Goal: Transaction & Acquisition: Obtain resource

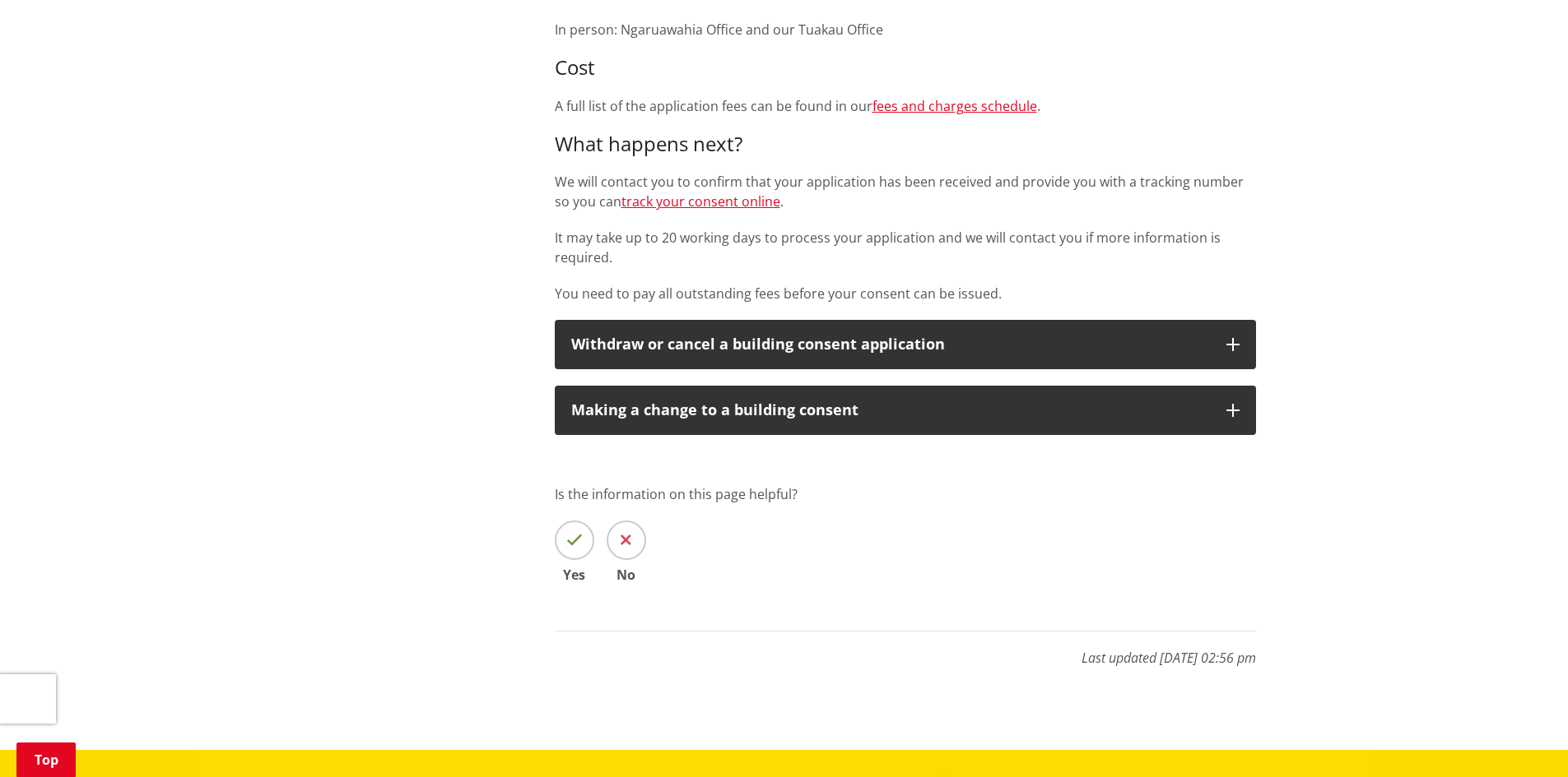
scroll to position [82, 0]
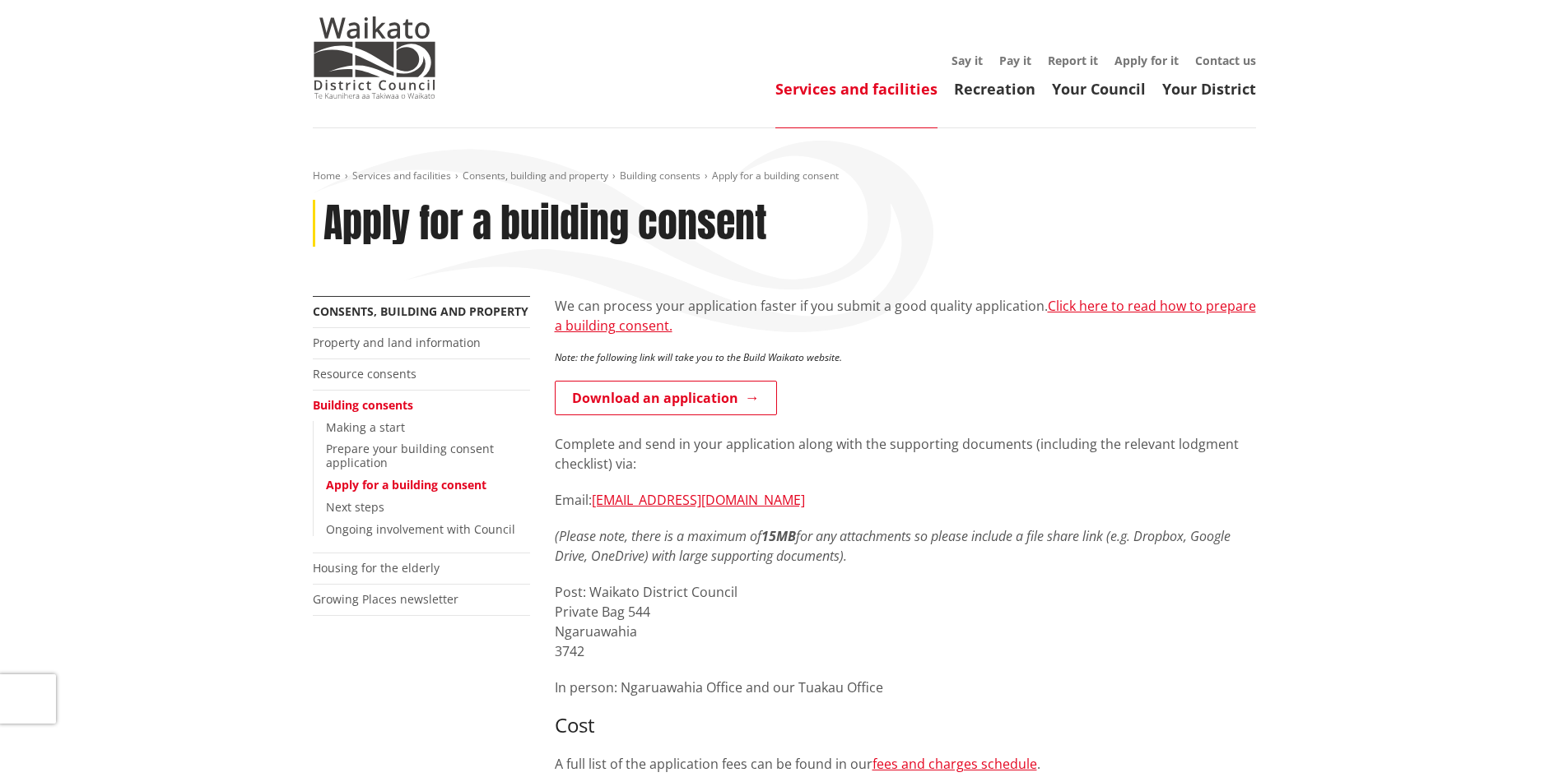
click at [397, 407] on link "Building consents" at bounding box center [363, 405] width 100 height 15
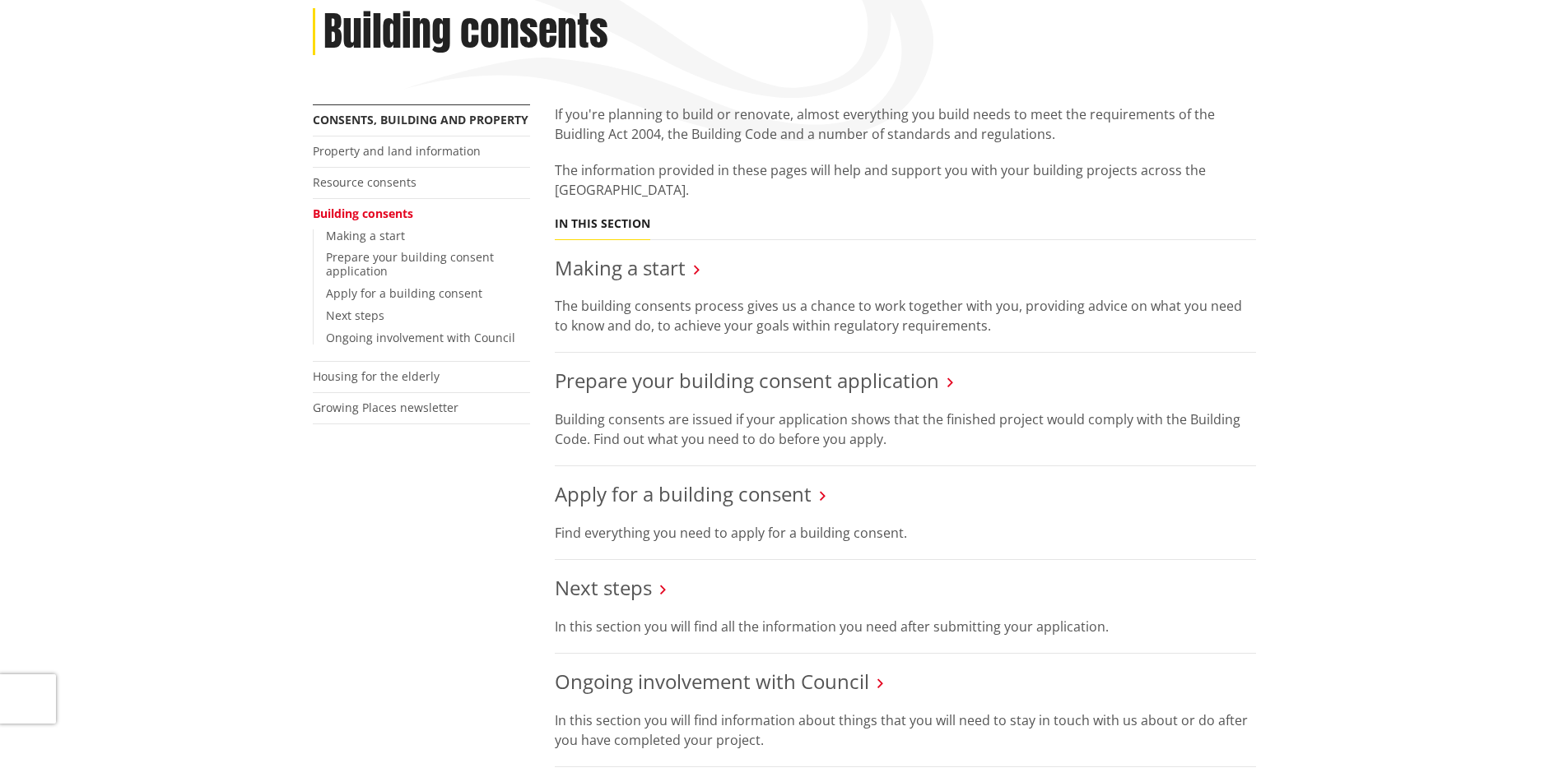
scroll to position [329, 0]
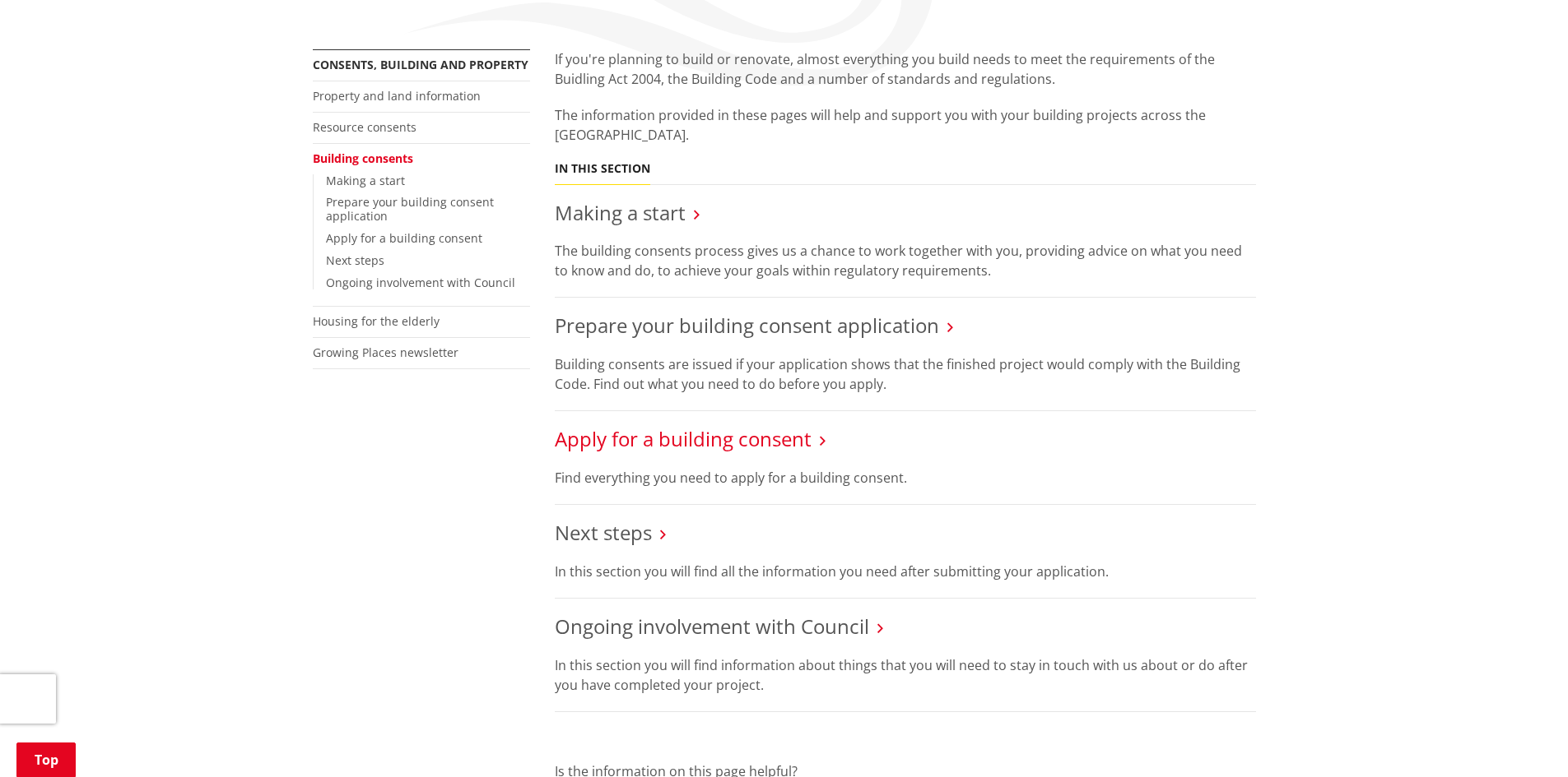
click at [746, 434] on link "Apply for a building consent" at bounding box center [683, 439] width 257 height 27
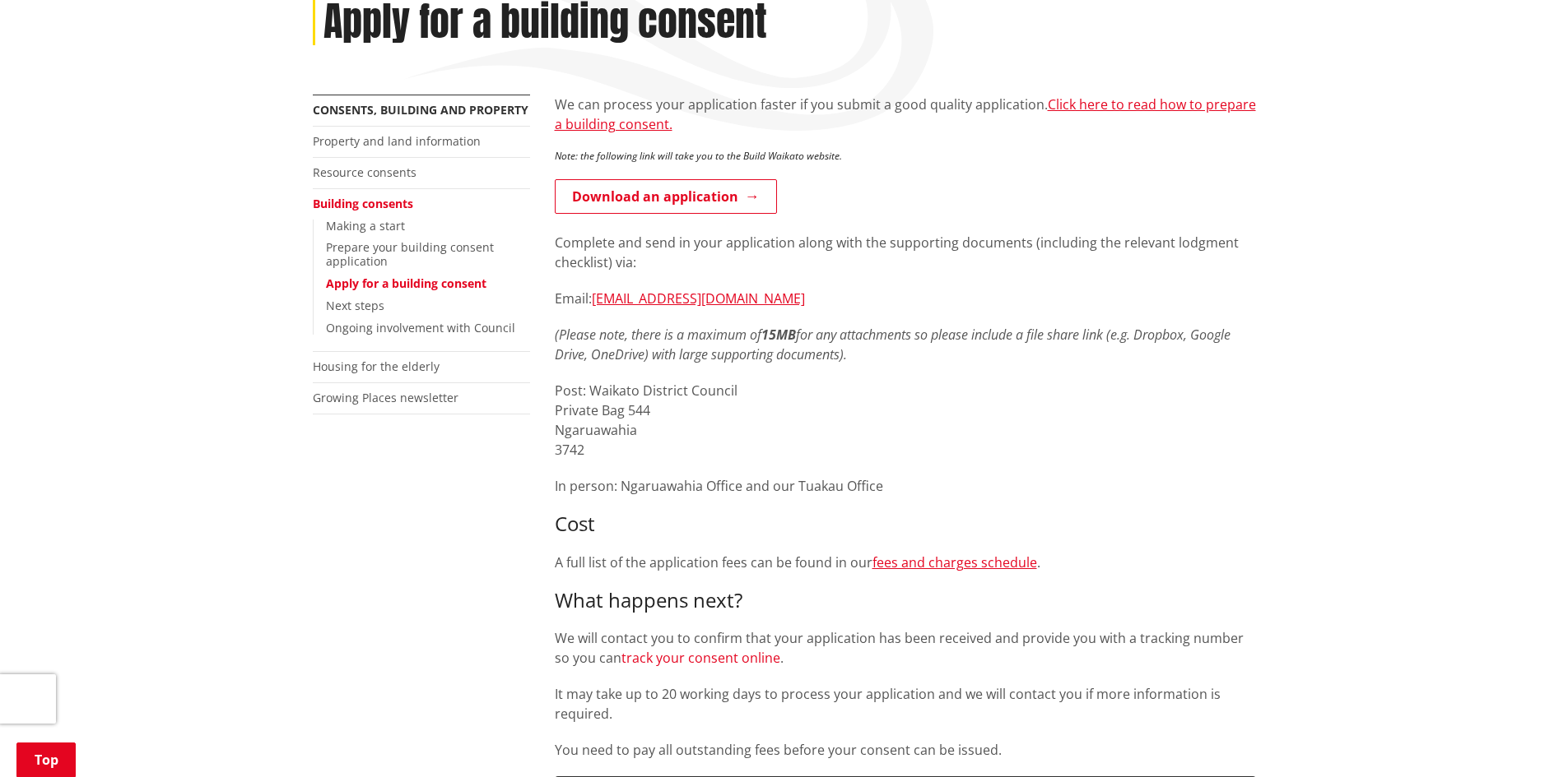
scroll to position [246, 0]
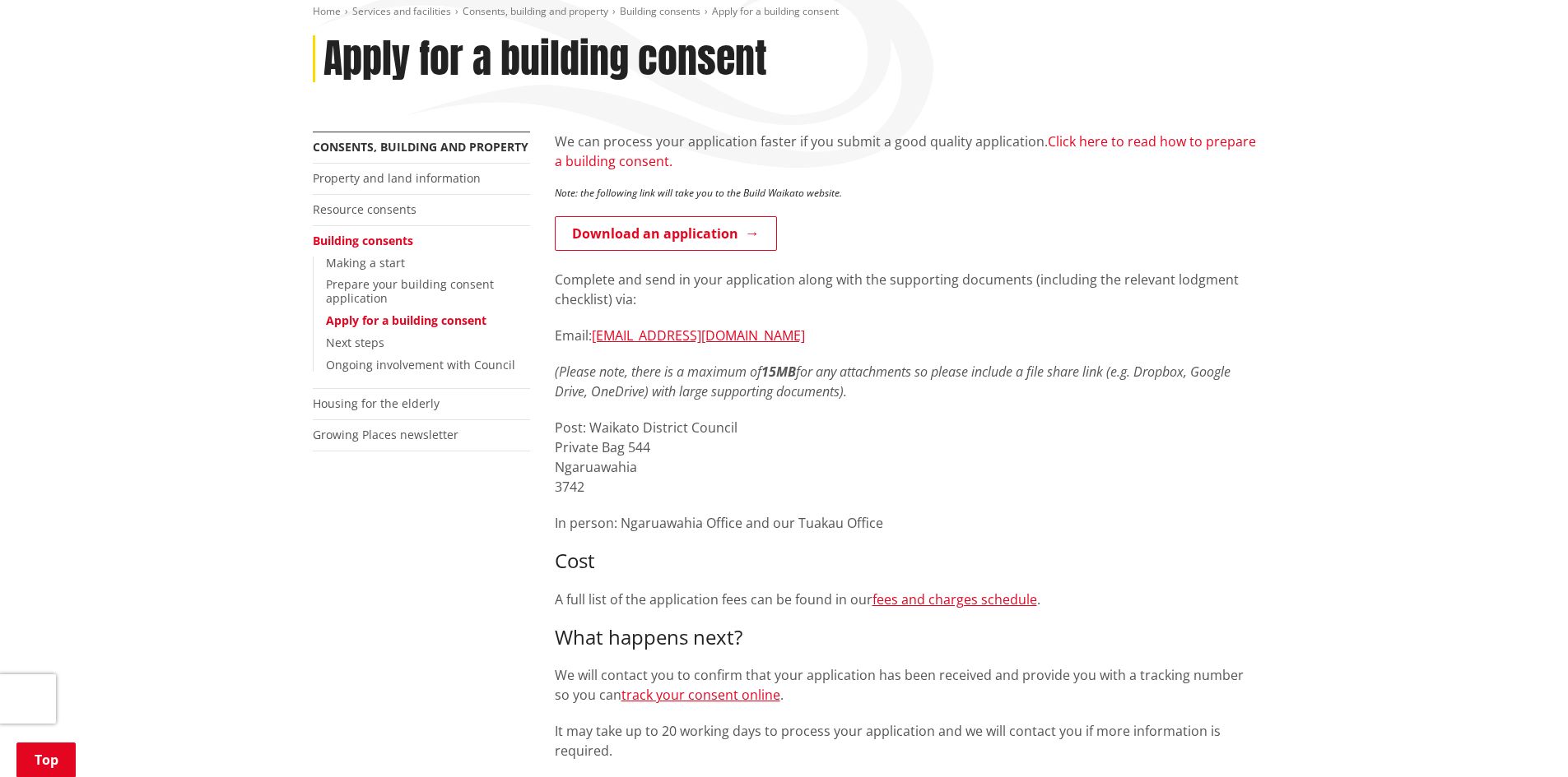
click at [1191, 137] on link "Click here to read how to prepare a building consent." at bounding box center [905, 152] width 702 height 38
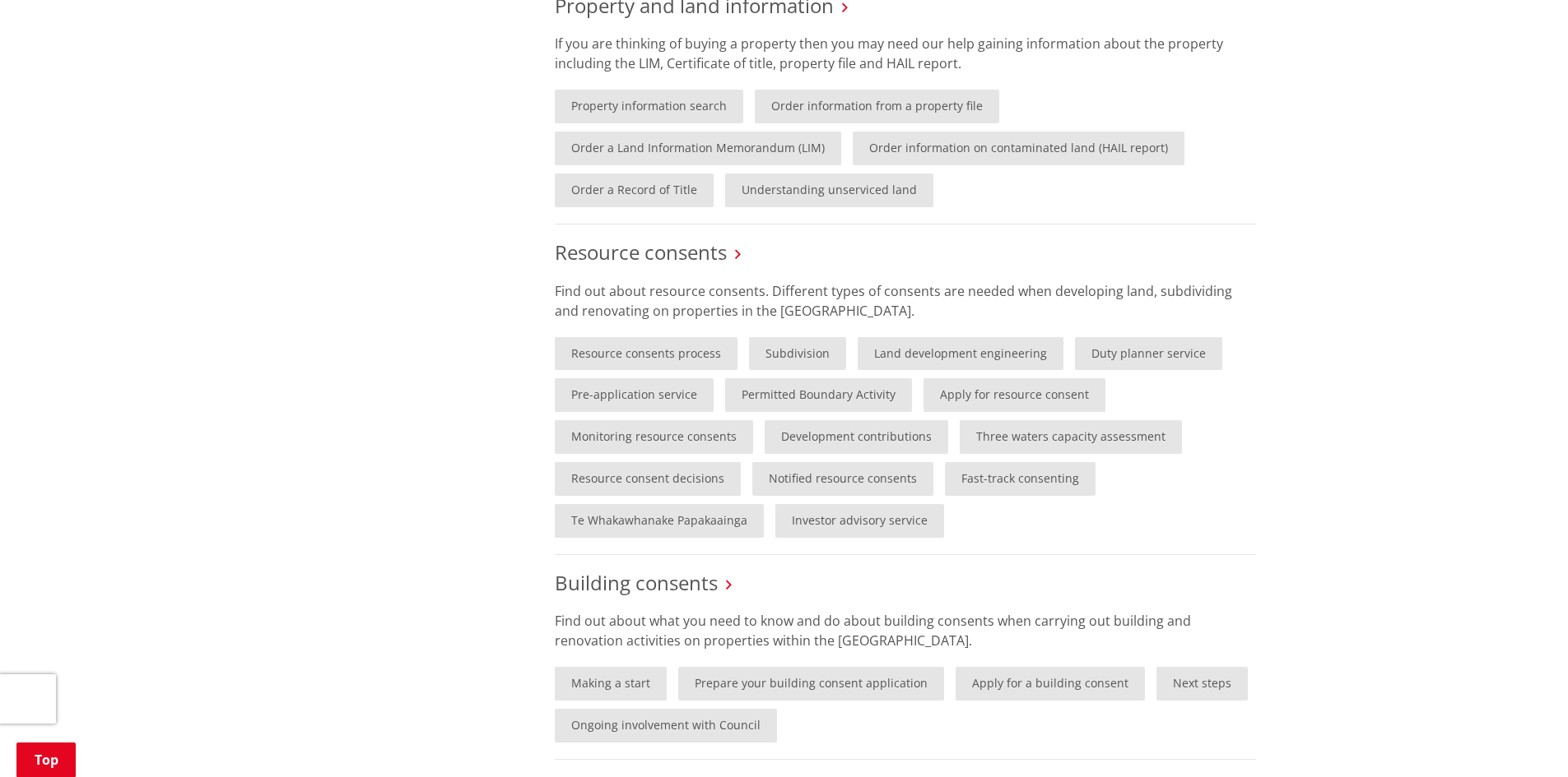
scroll to position [987, 0]
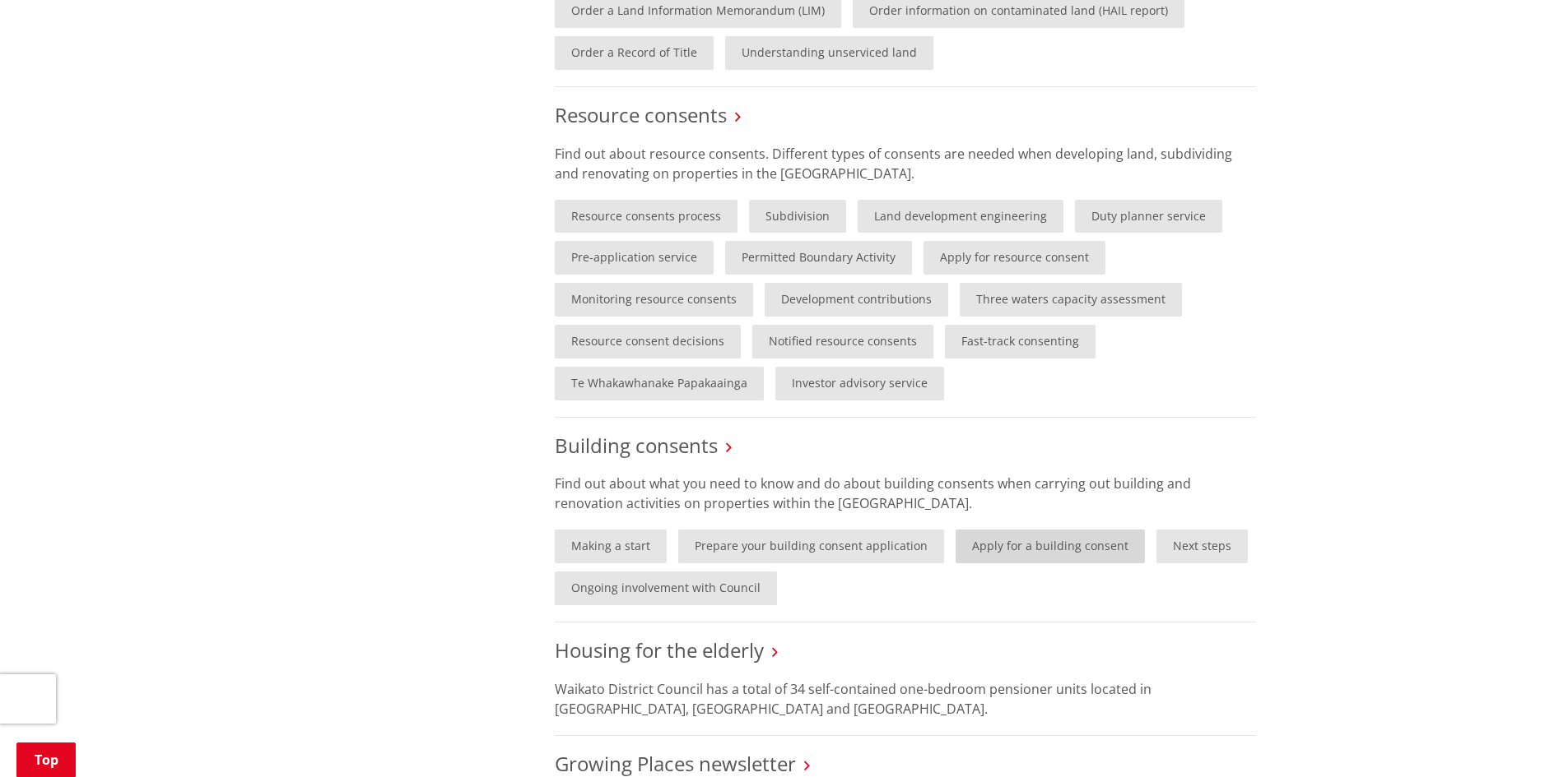
click at [1010, 547] on link "Apply for a building consent" at bounding box center [1050, 547] width 190 height 34
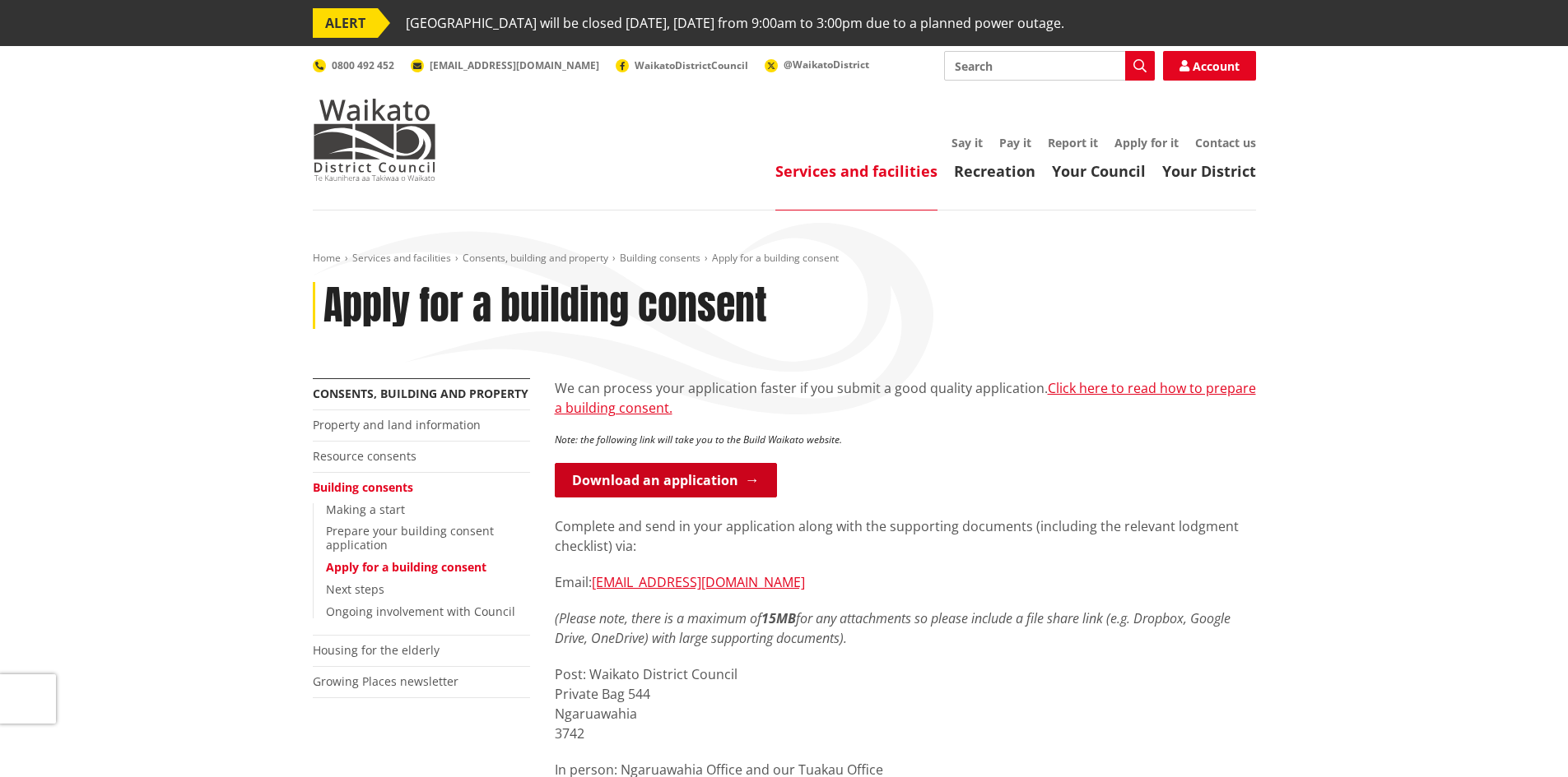
click at [708, 478] on link "Download an application" at bounding box center [665, 480] width 222 height 34
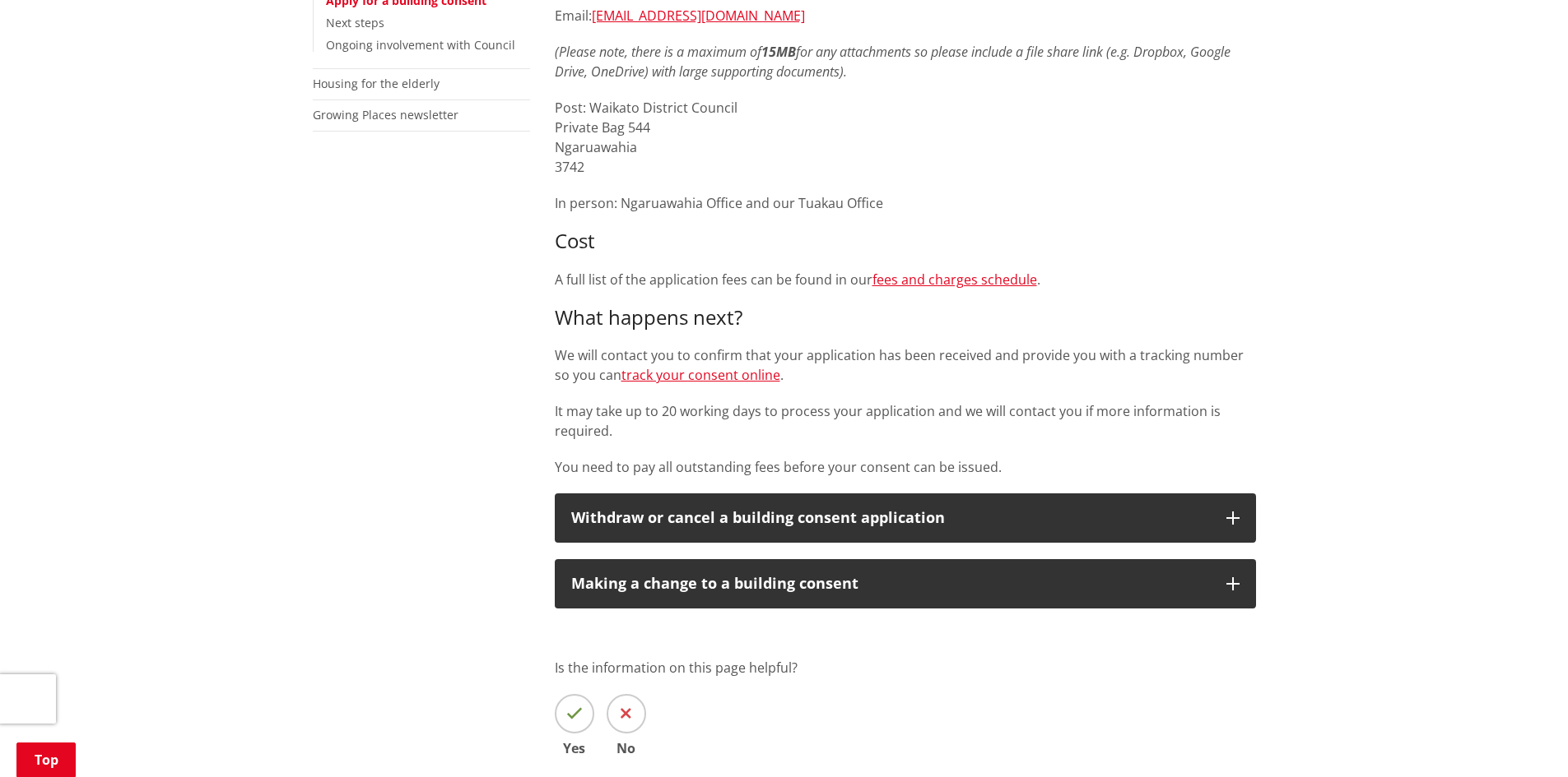
scroll to position [576, 0]
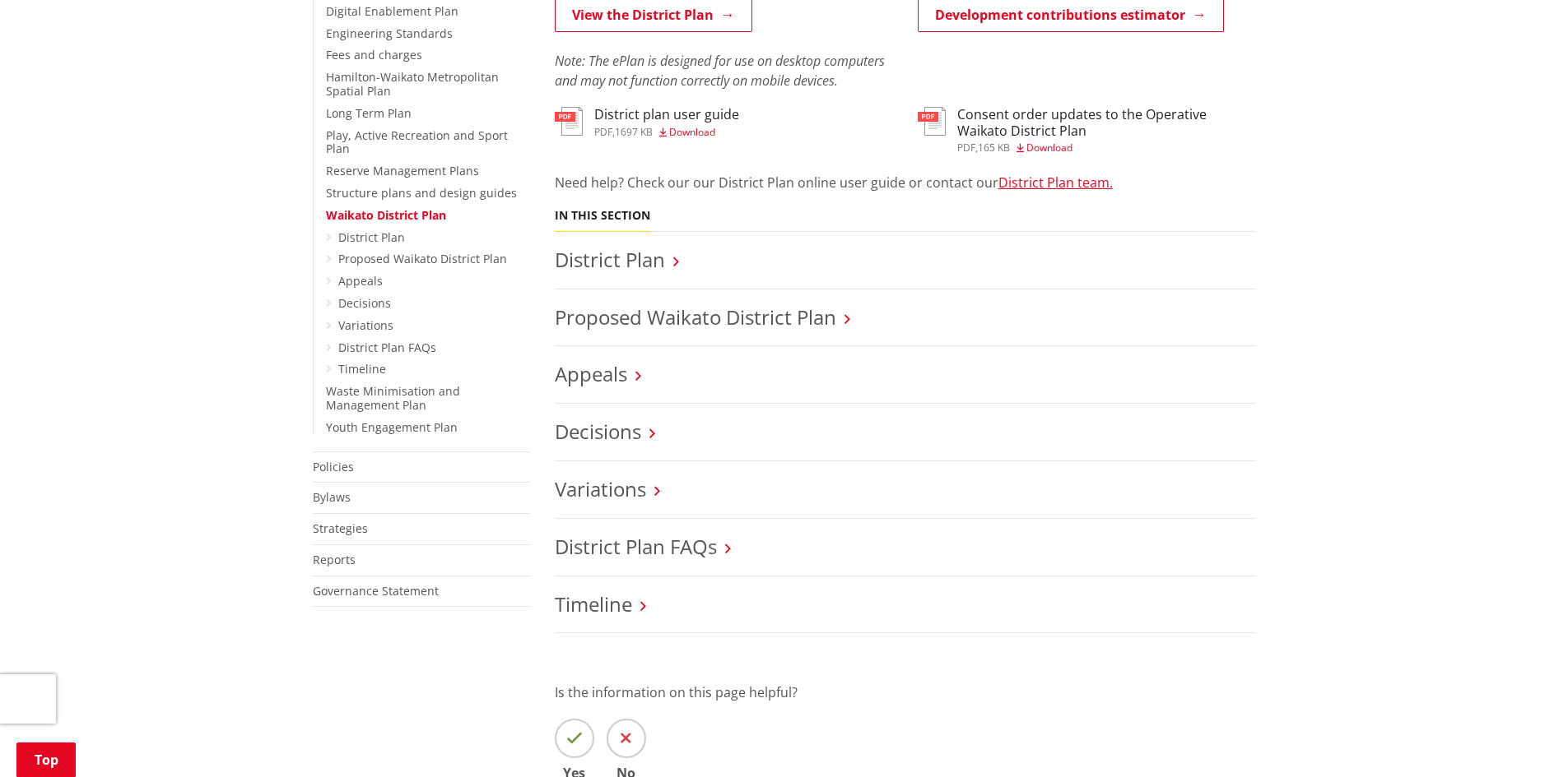
scroll to position [576, 0]
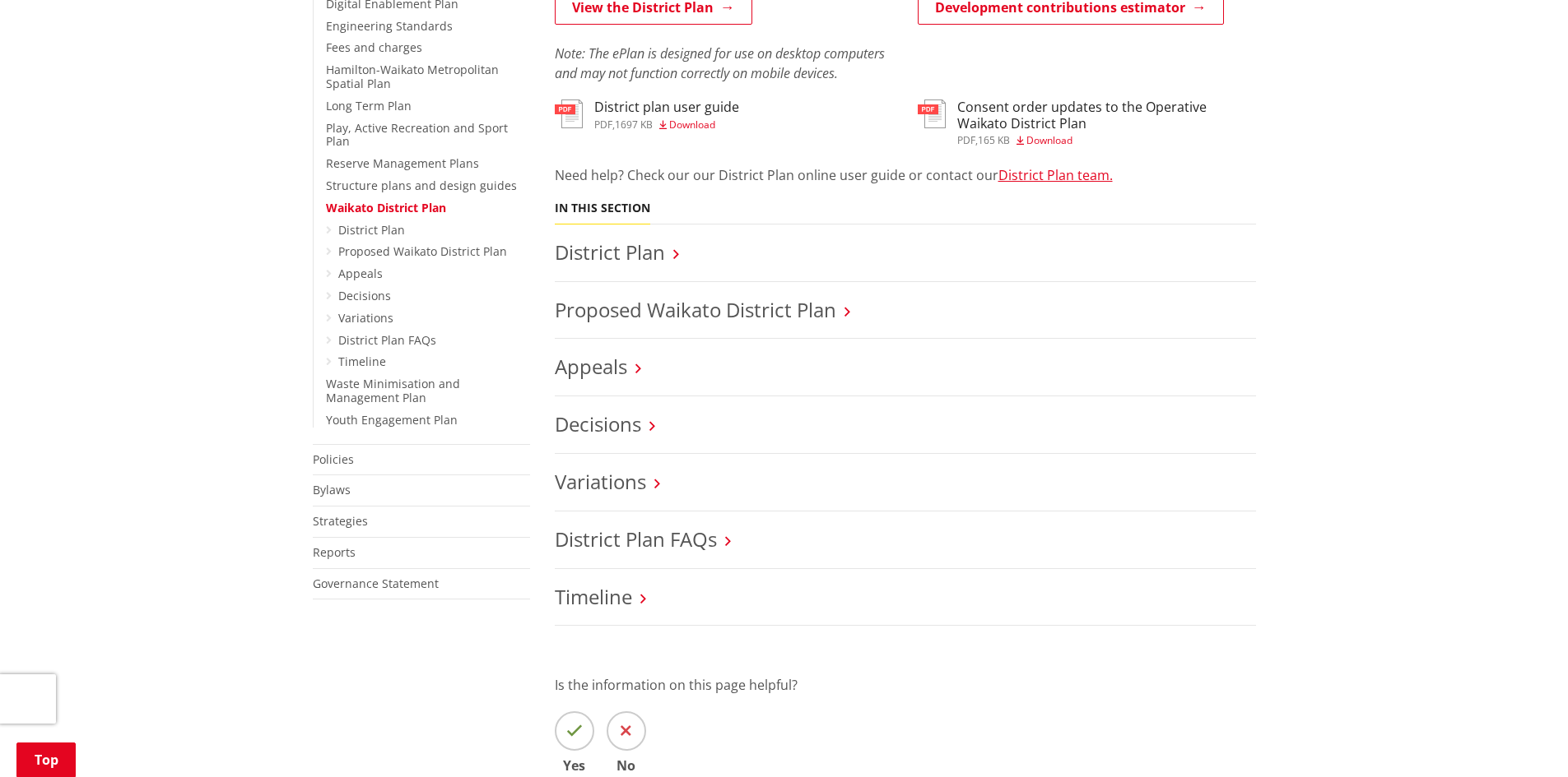
click at [671, 257] on h3 "District Plan" at bounding box center [905, 252] width 702 height 24
click at [650, 253] on link "District Plan" at bounding box center [610, 252] width 110 height 27
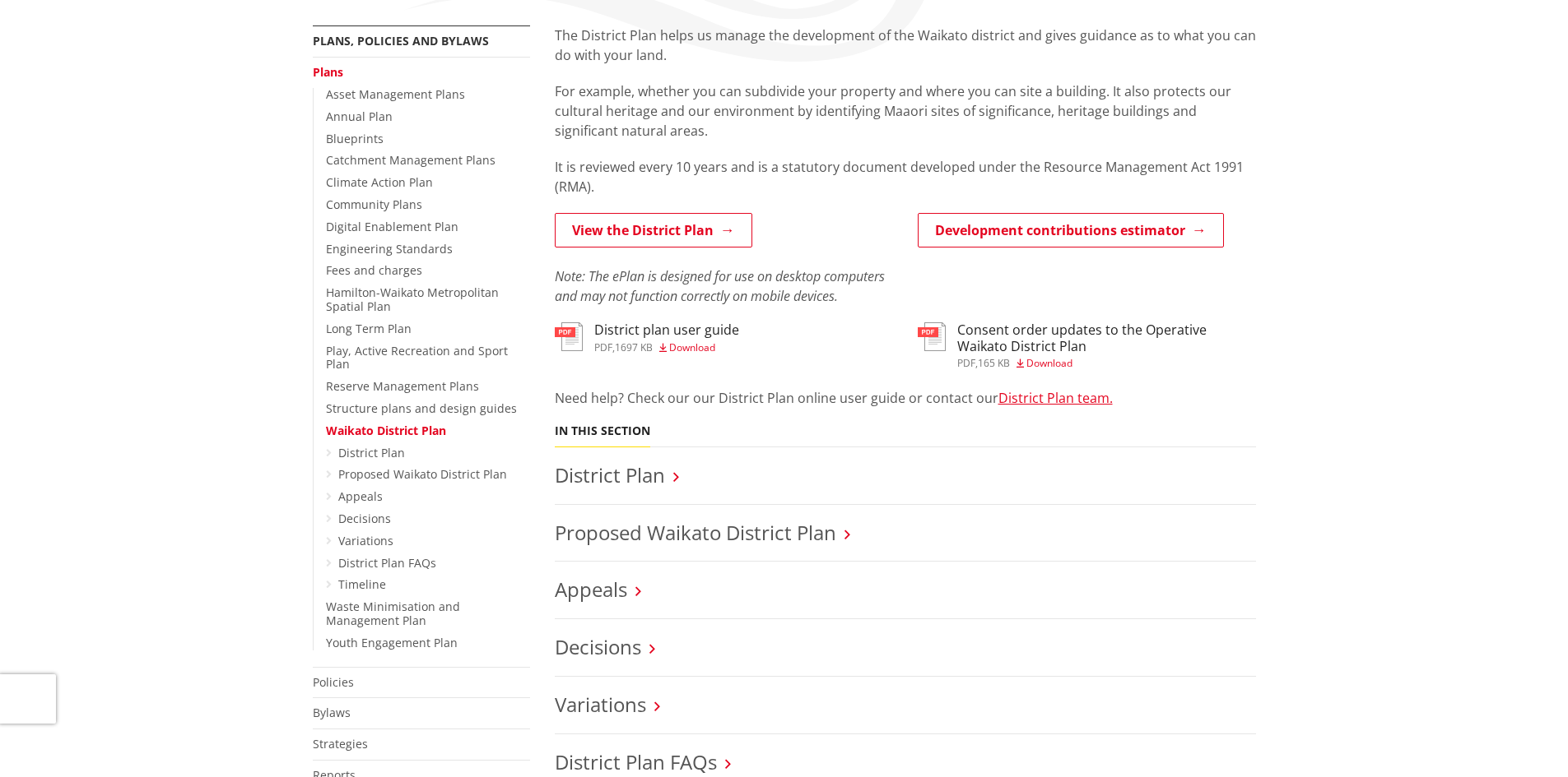
scroll to position [0, 0]
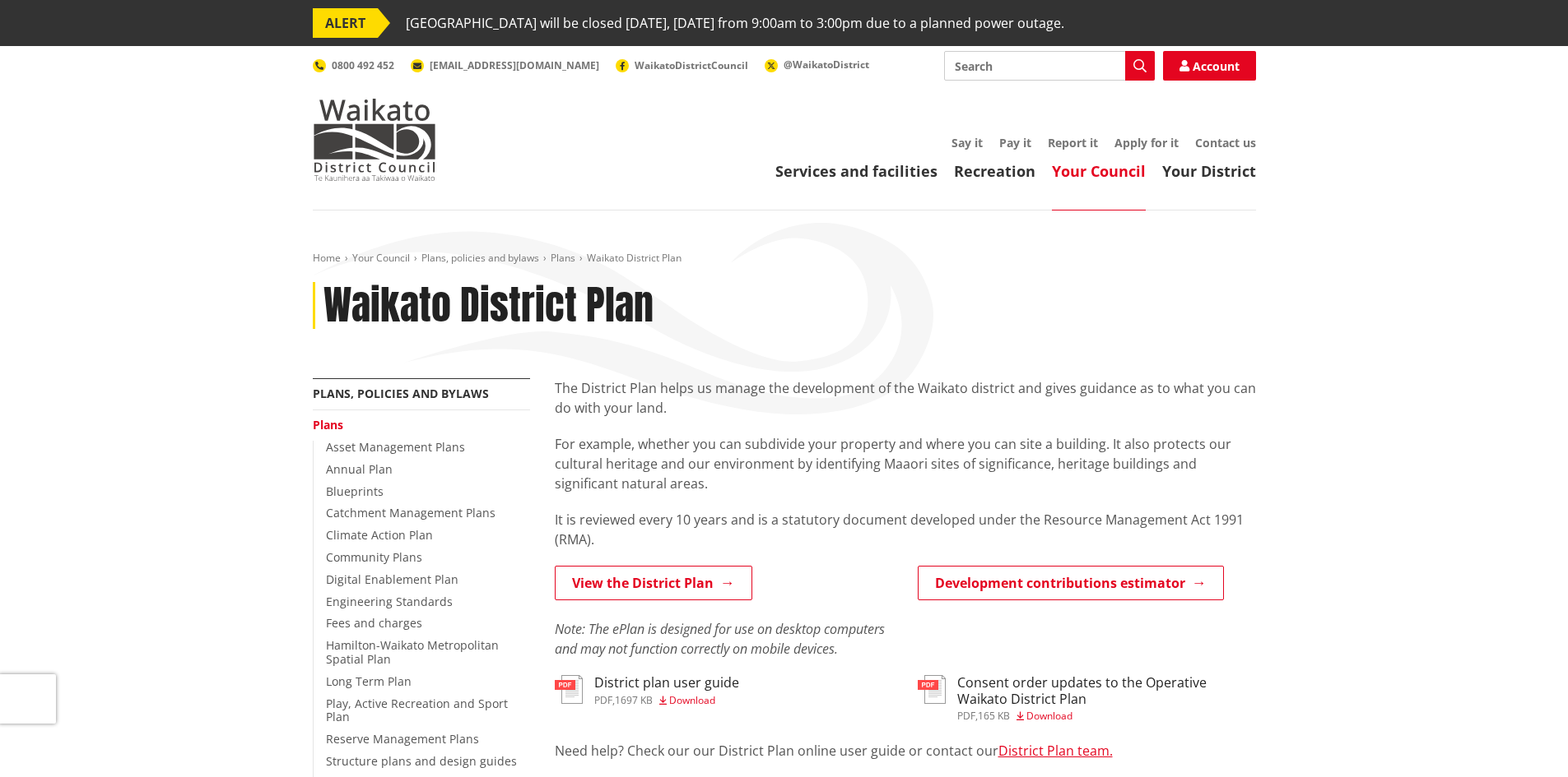
click at [1017, 60] on input "Search" at bounding box center [1049, 65] width 210 height 29
paste input "Outstanding Natural Feature"
type input "Outstanding Natural Feature"
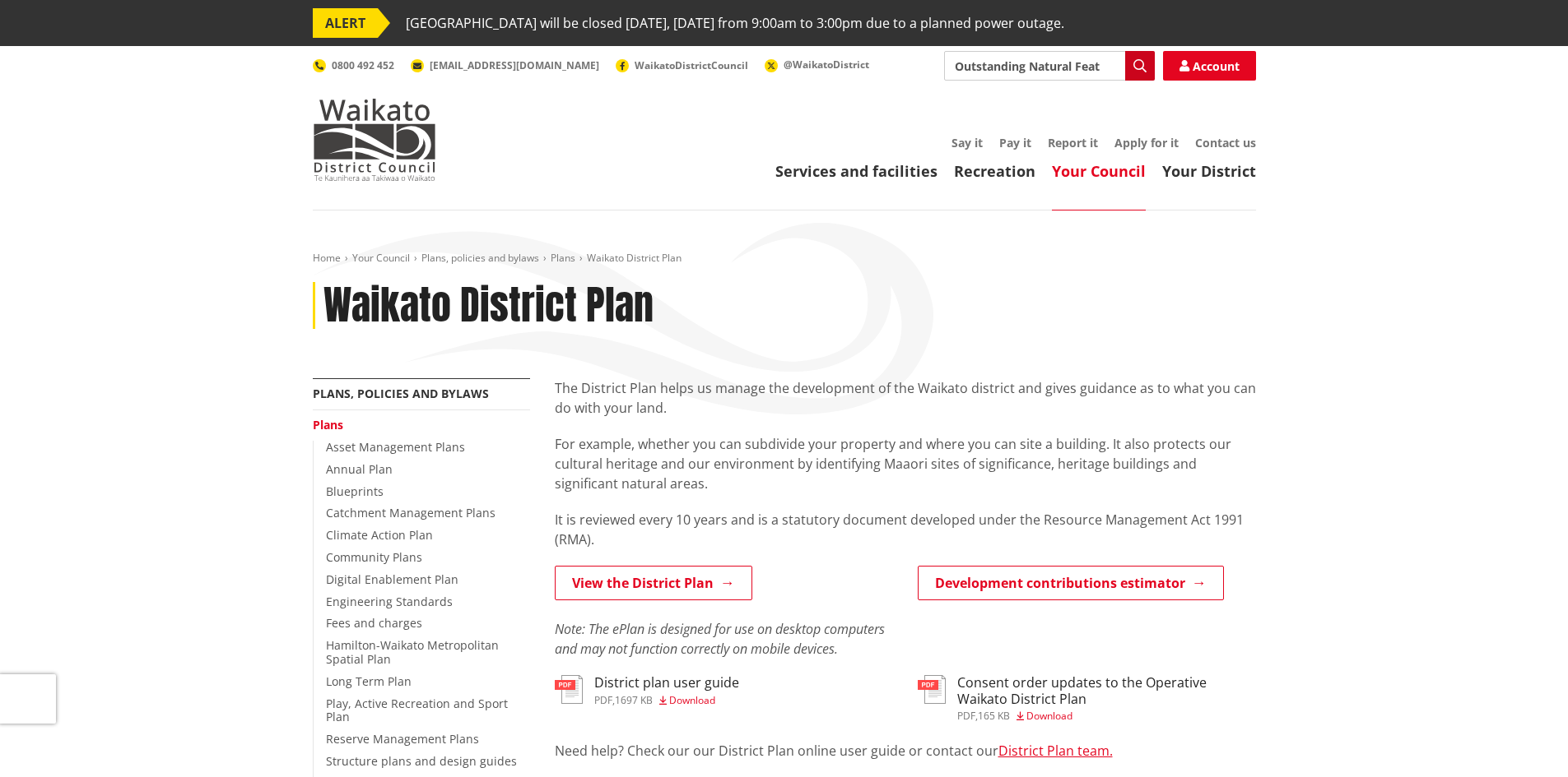
click at [1138, 65] on icon "button" at bounding box center [1140, 66] width 13 height 13
click at [1137, 65] on icon "button" at bounding box center [1140, 66] width 13 height 13
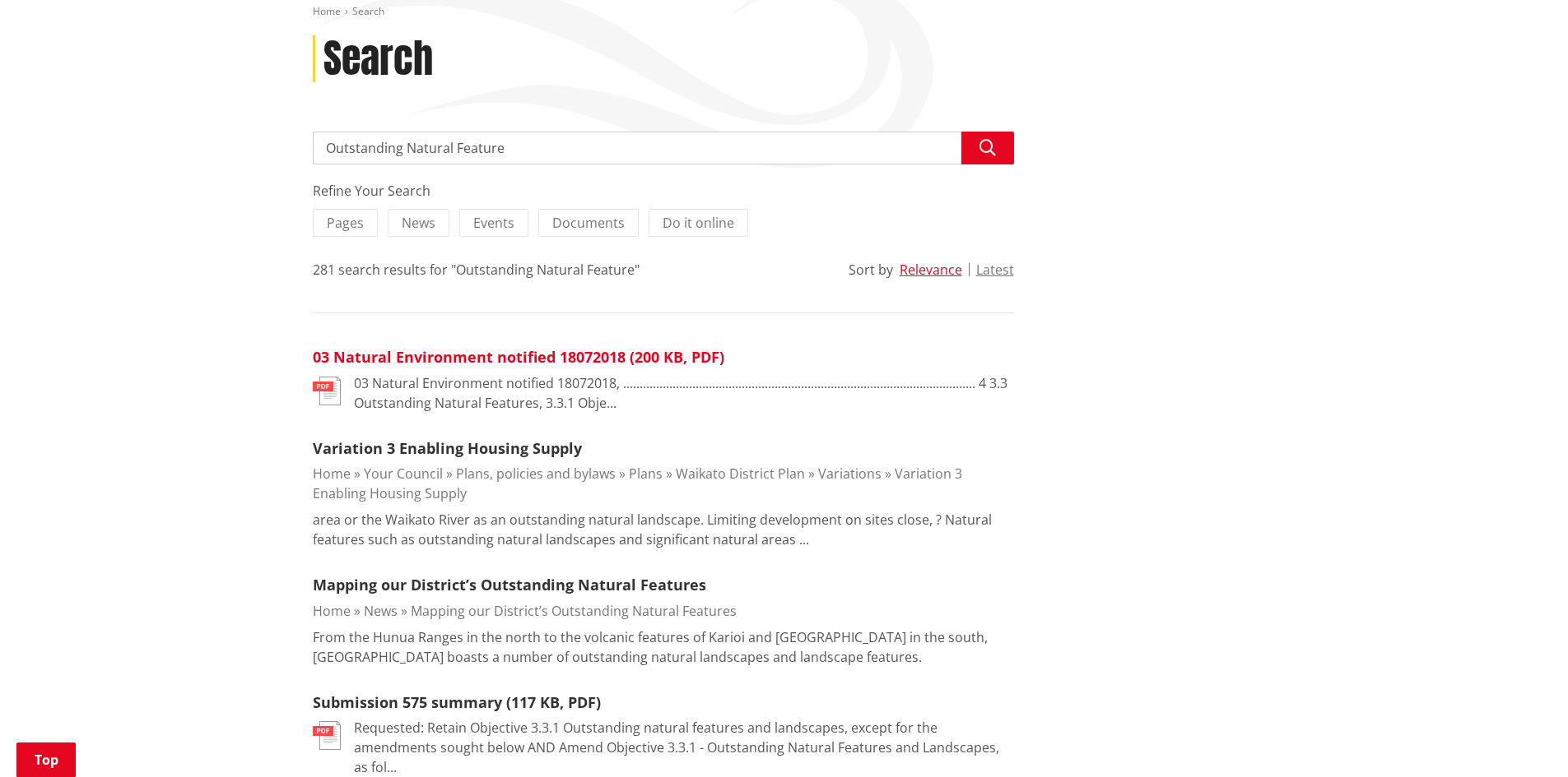
scroll to position [411, 0]
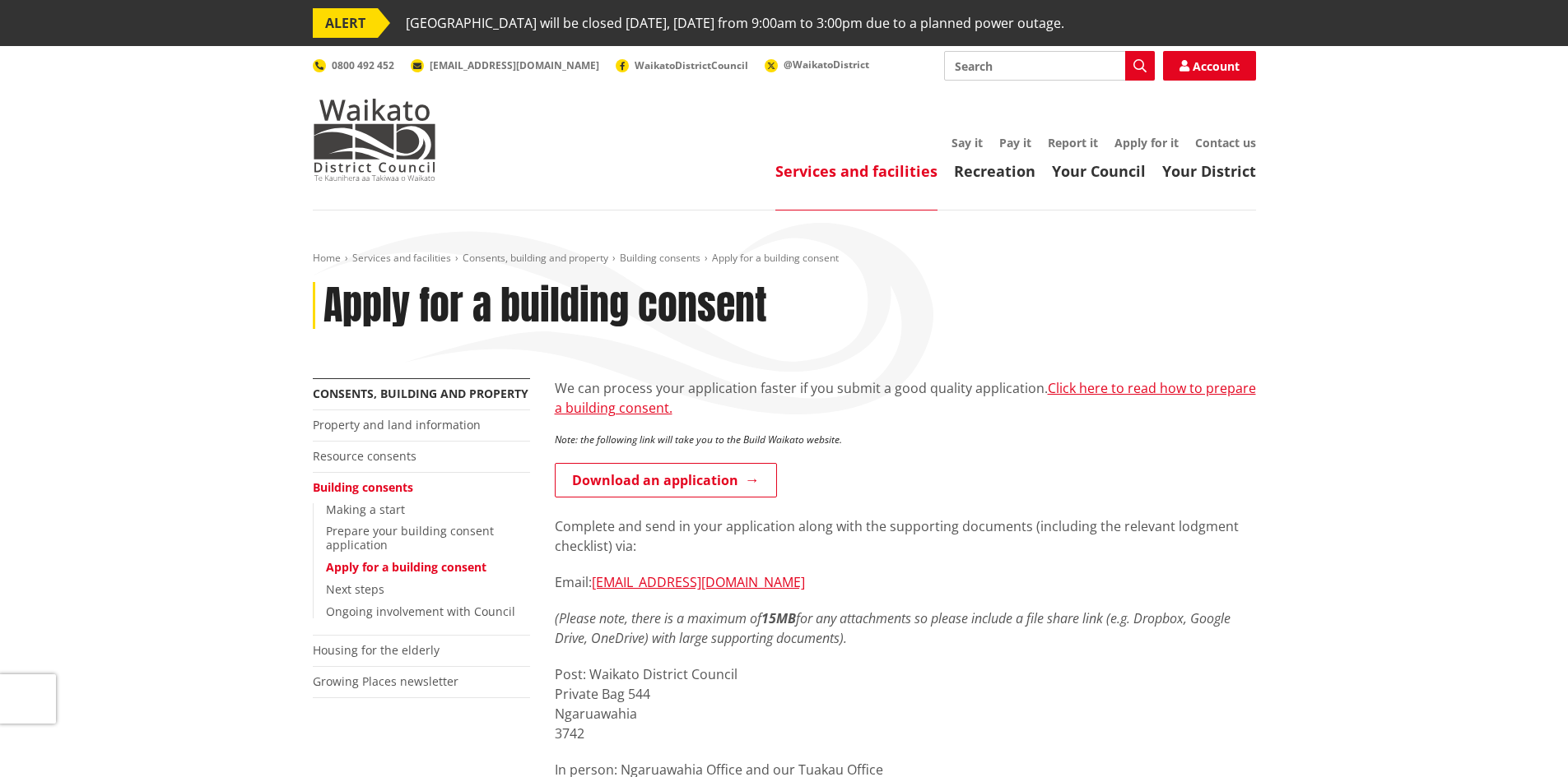
scroll to position [82, 0]
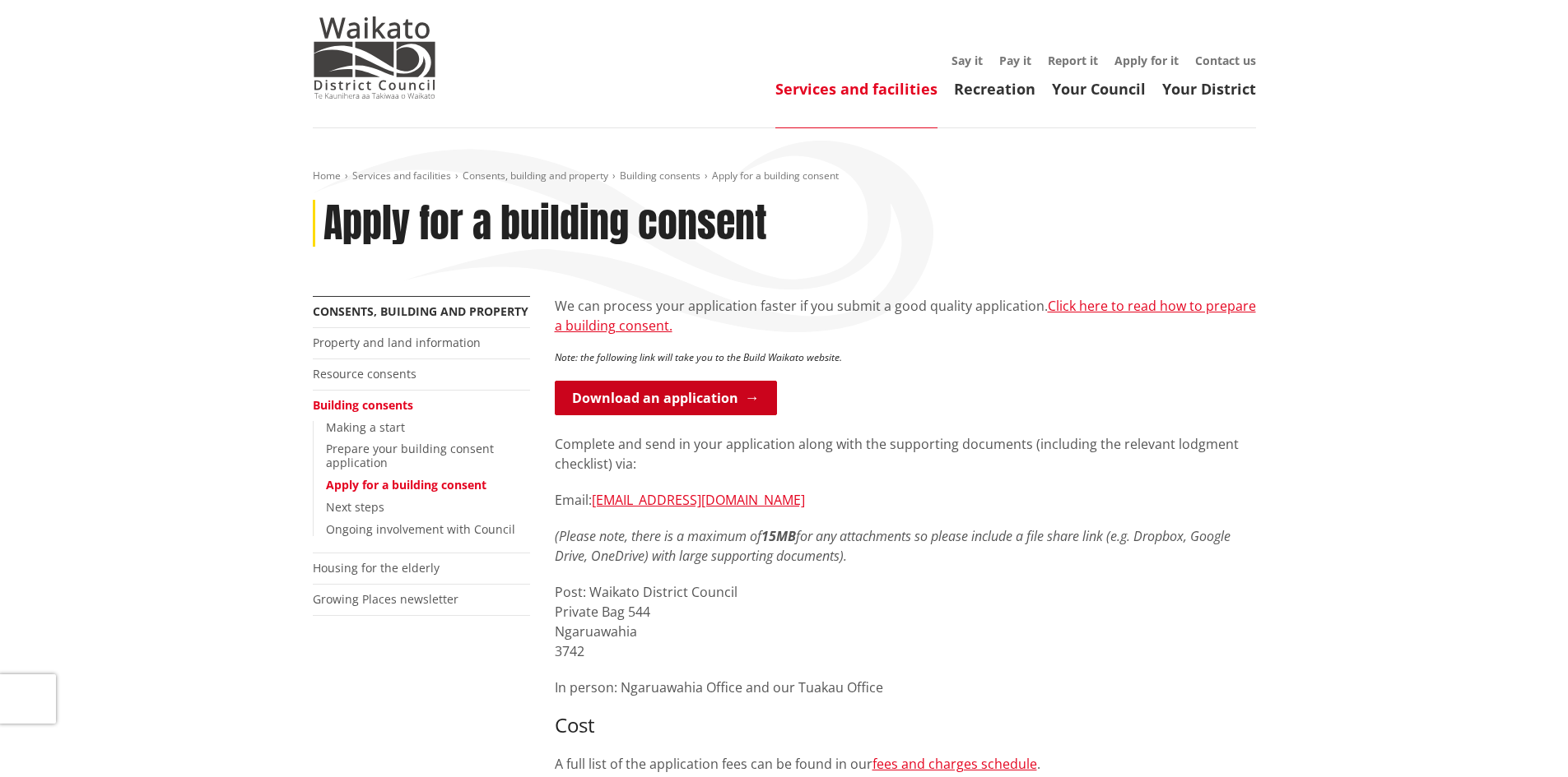
click at [701, 396] on link "Download an application" at bounding box center [665, 398] width 222 height 34
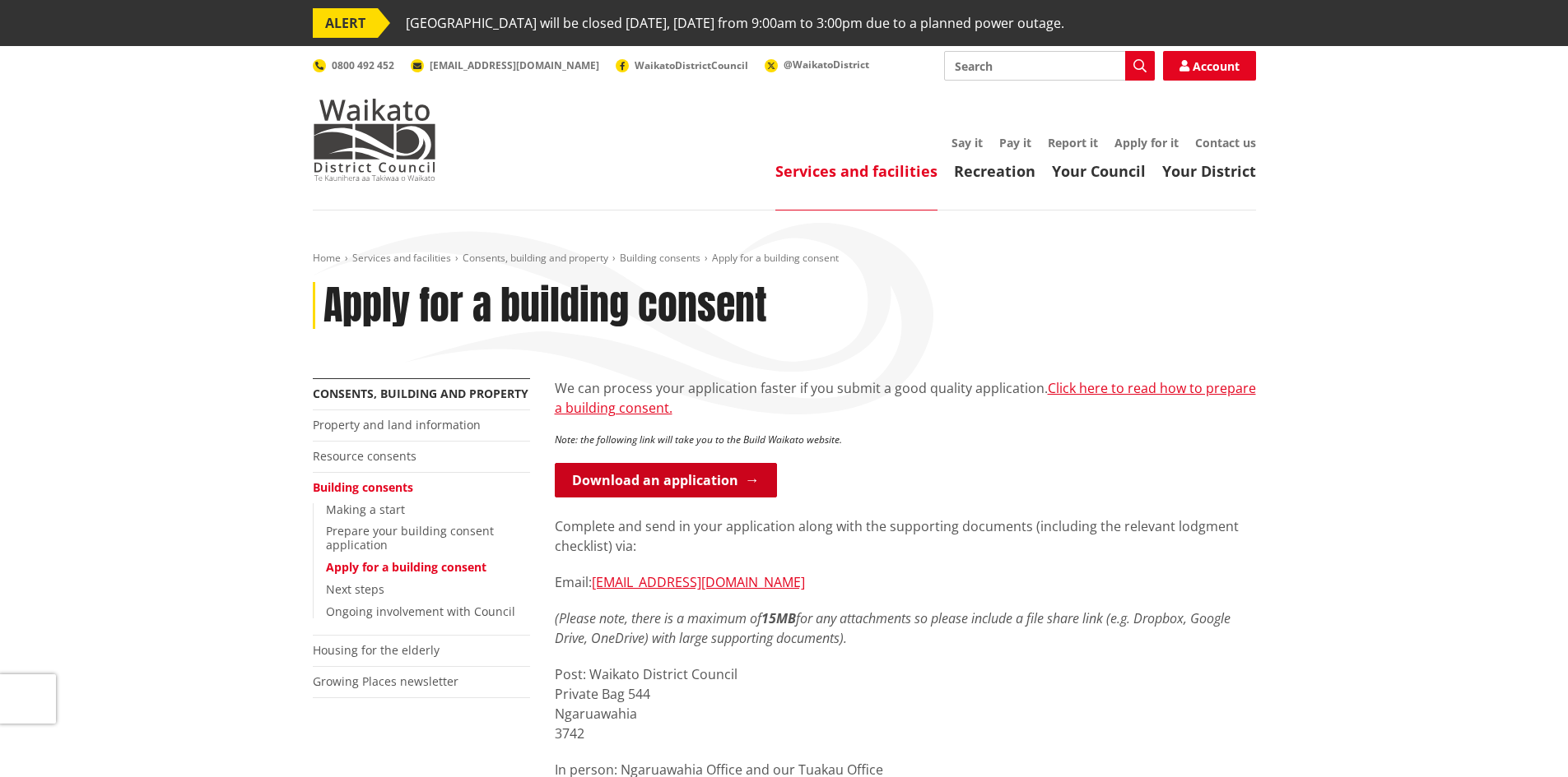
click at [751, 476] on link "Download an application" at bounding box center [665, 480] width 222 height 34
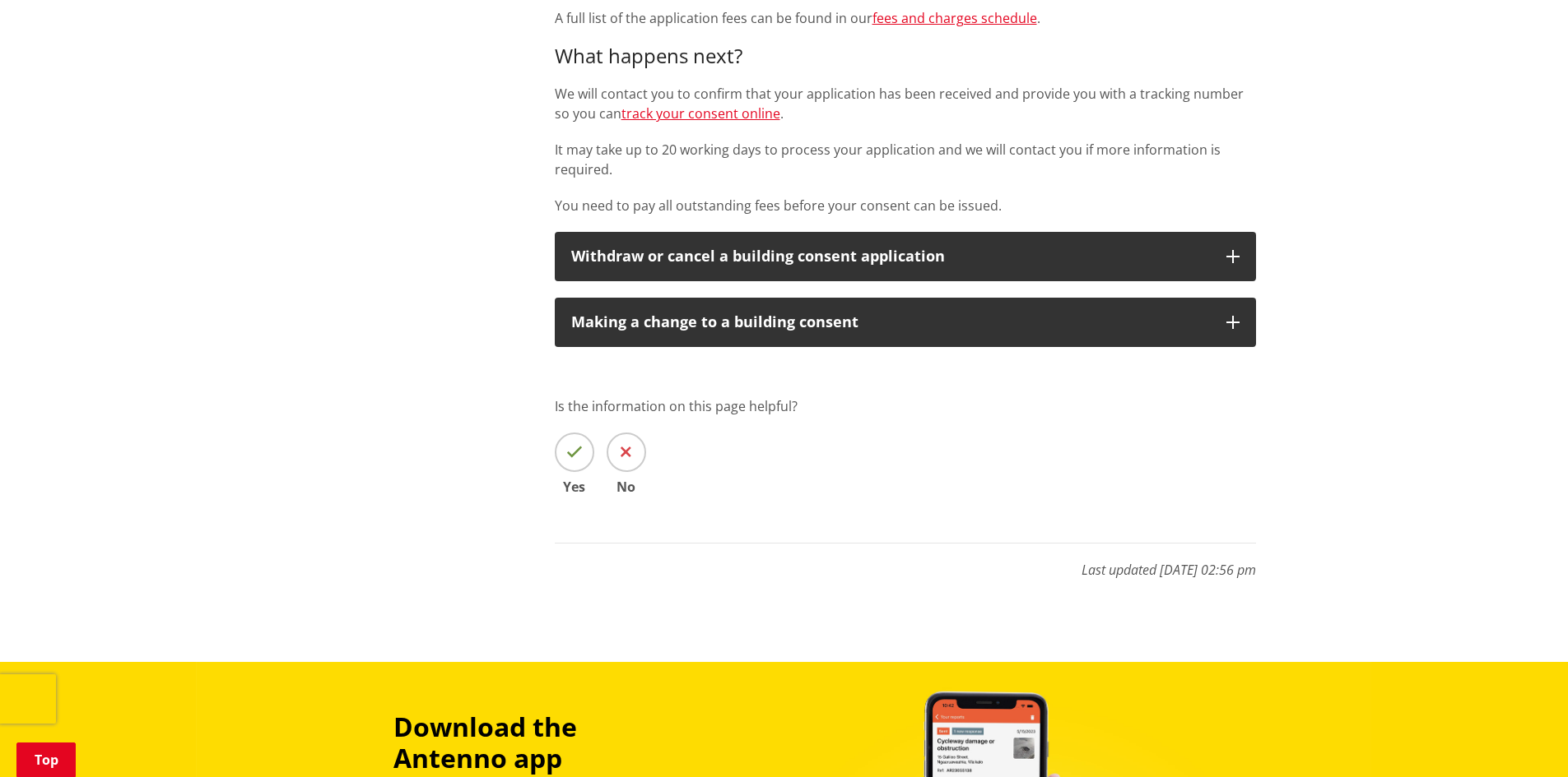
scroll to position [740, 0]
